Goal: Check status: Check status

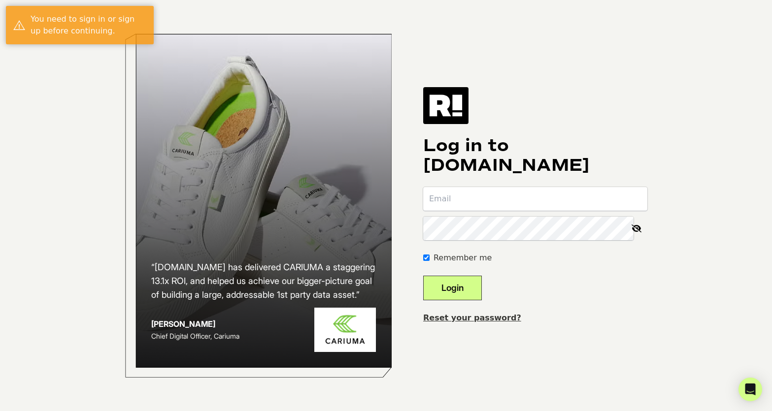
click at [445, 194] on input "email" at bounding box center [535, 199] width 224 height 24
type input "[PERSON_NAME][EMAIL_ADDRESS][PERSON_NAME][DOMAIN_NAME]"
click at [466, 288] on button "Login" at bounding box center [452, 288] width 59 height 25
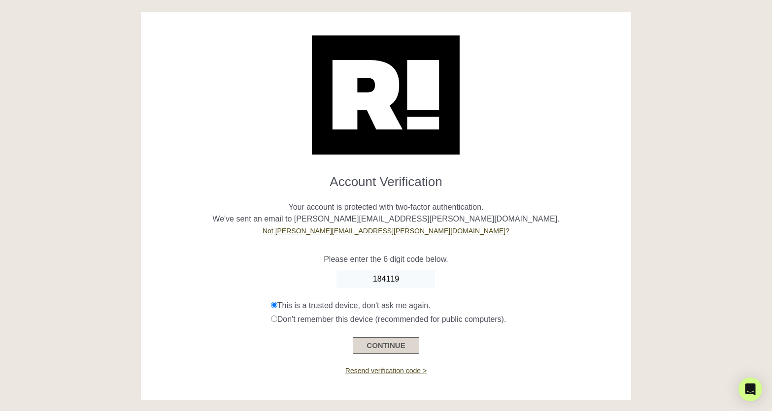
type input "184119"
click at [380, 346] on button "CONTINUE" at bounding box center [386, 346] width 66 height 17
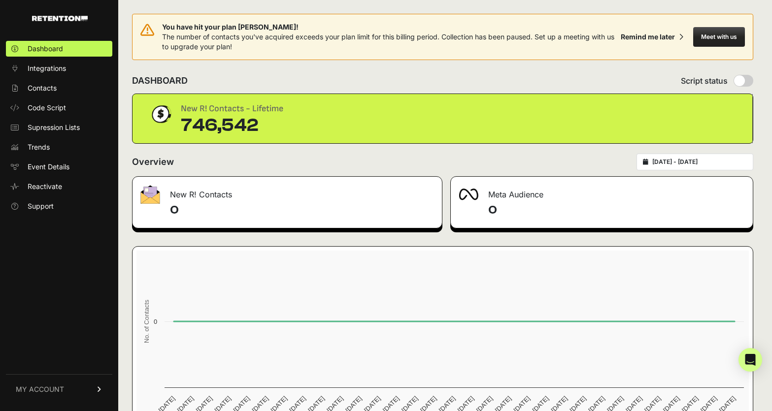
click at [679, 163] on input "2025-07-12 - 2025-08-11" at bounding box center [699, 162] width 95 height 8
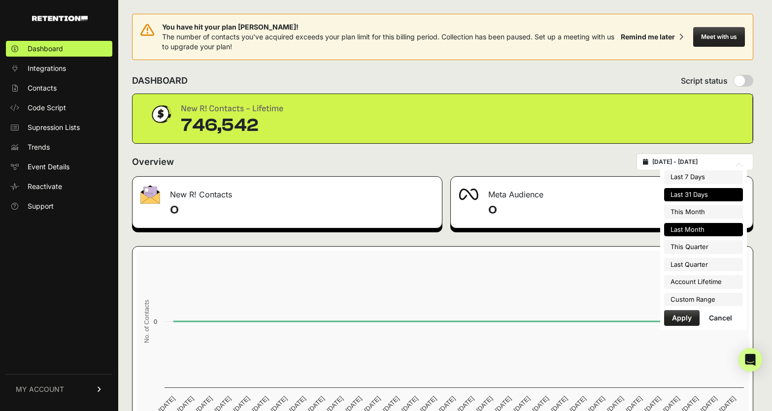
click at [686, 226] on li "Last Month" at bounding box center [703, 230] width 79 height 14
type input "2025-07-01 - 2025-07-31"
